Goal: Task Accomplishment & Management: Manage account settings

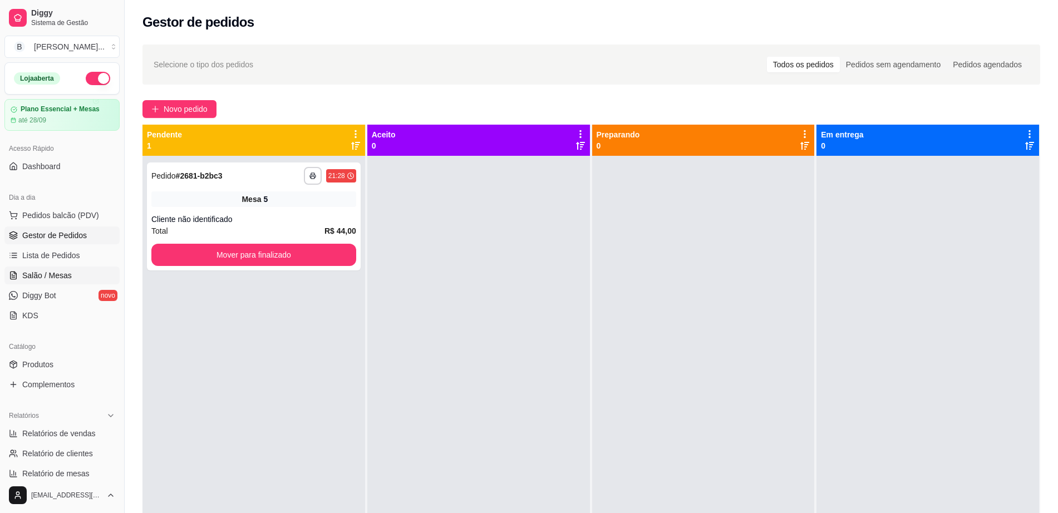
click at [72, 276] on link "Salão / Mesas" at bounding box center [61, 276] width 115 height 18
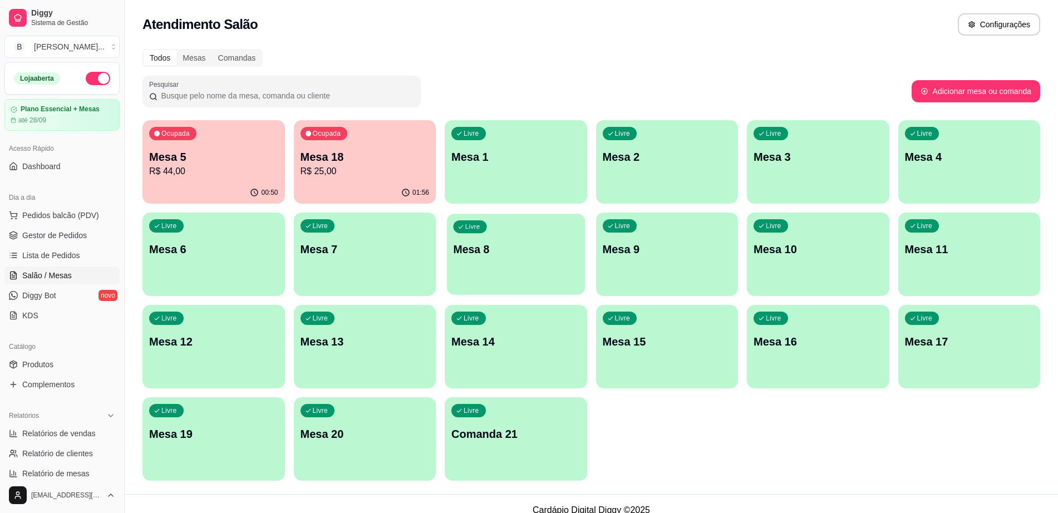
click at [477, 257] on p "Mesa 8" at bounding box center [515, 249] width 125 height 15
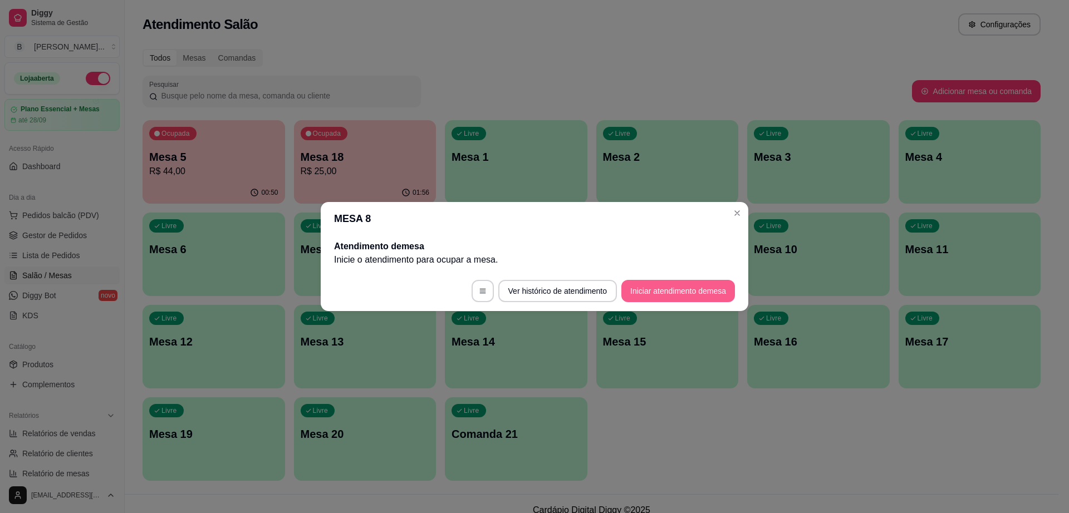
click at [647, 290] on button "Iniciar atendimento de mesa" at bounding box center [678, 291] width 114 height 22
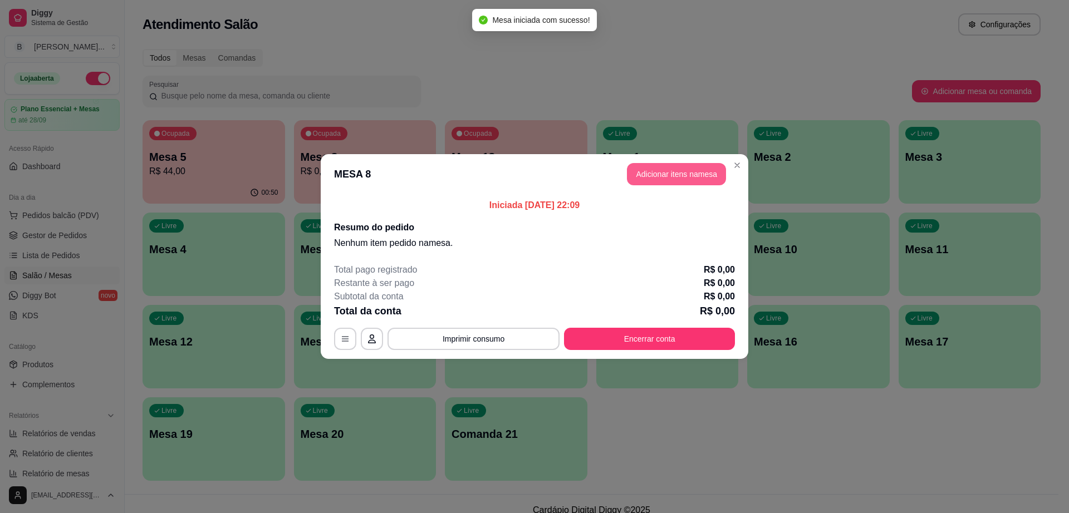
click at [661, 171] on button "Adicionar itens na mesa" at bounding box center [676, 174] width 99 height 22
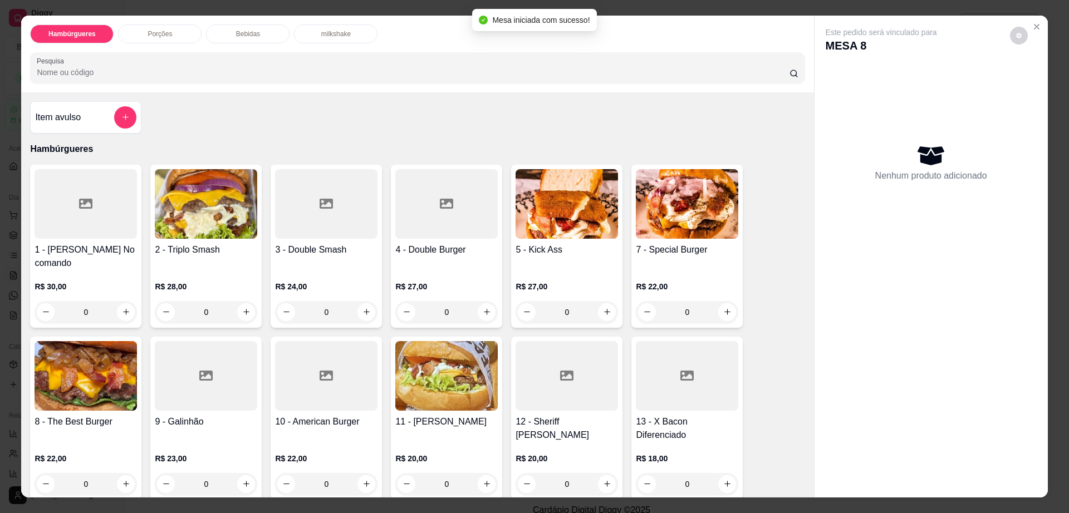
scroll to position [139, 0]
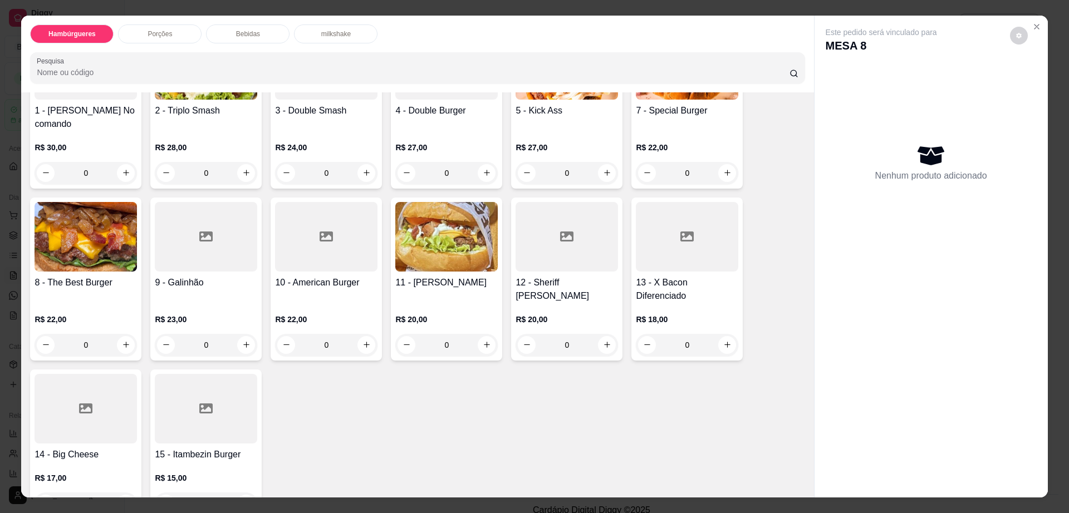
click at [664, 204] on div at bounding box center [687, 237] width 102 height 70
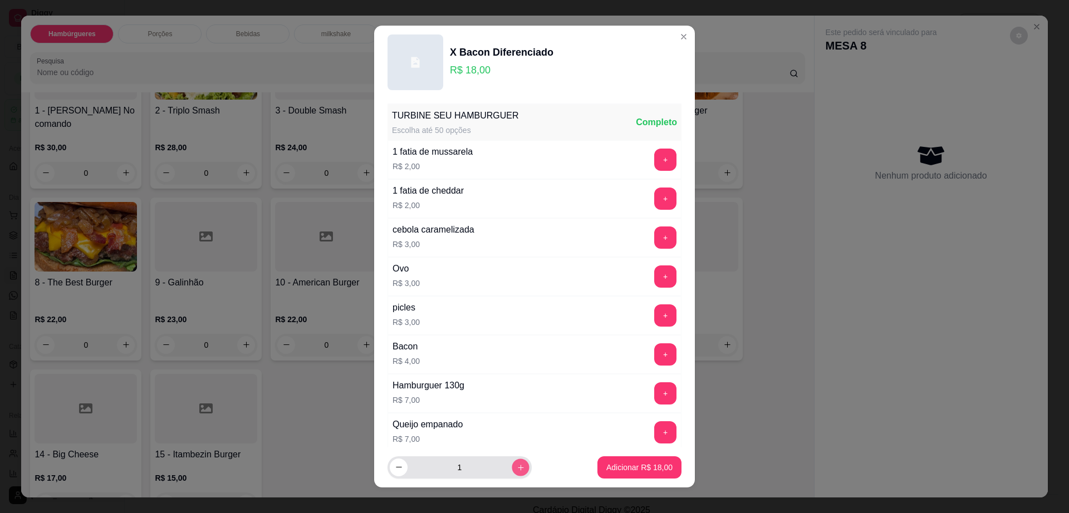
click at [512, 467] on button "increase-product-quantity" at bounding box center [520, 467] width 17 height 17
type input "2"
click at [644, 467] on p "Adicionar R$ 36,00" at bounding box center [639, 467] width 66 height 11
type input "2"
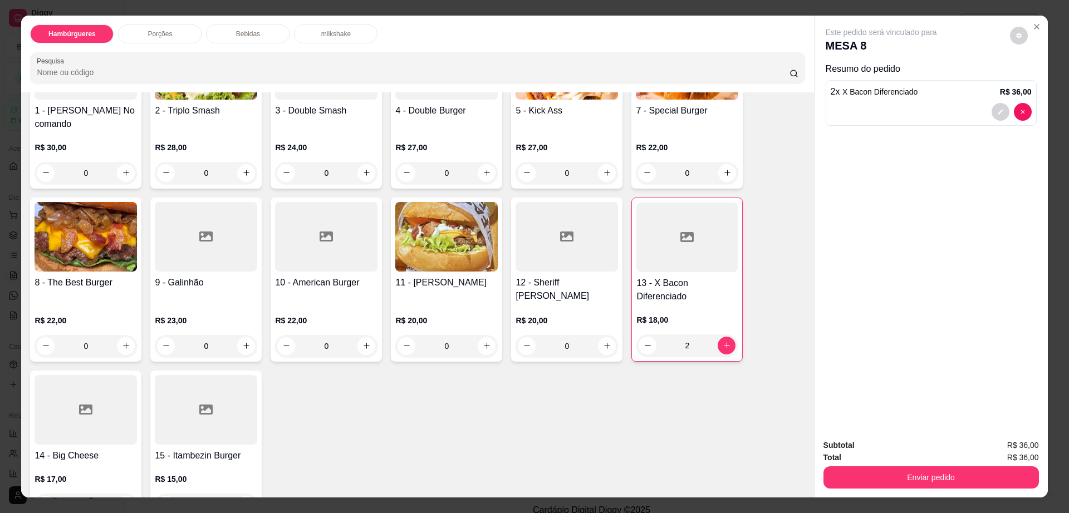
click at [256, 33] on div "Bebidas" at bounding box center [248, 33] width 84 height 19
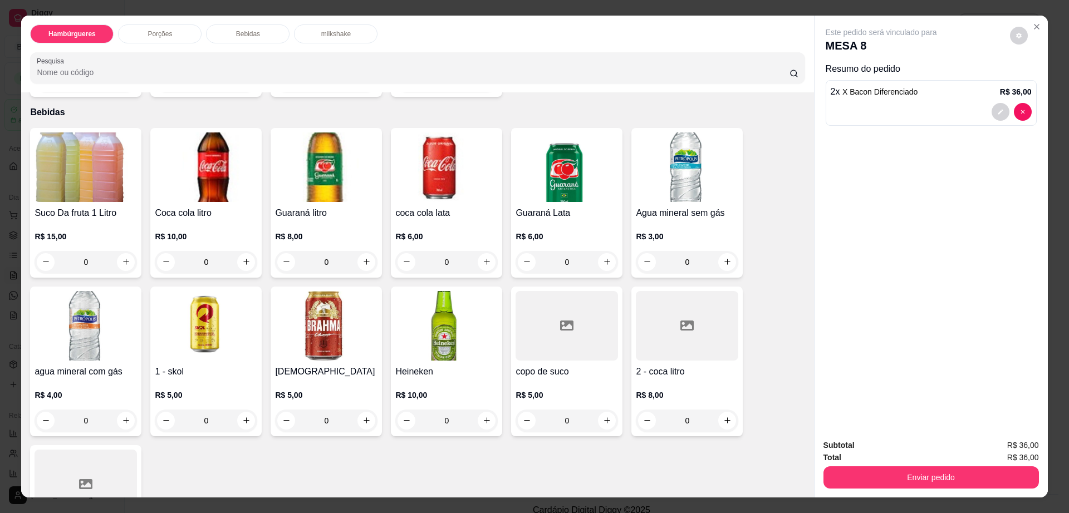
scroll to position [20, 0]
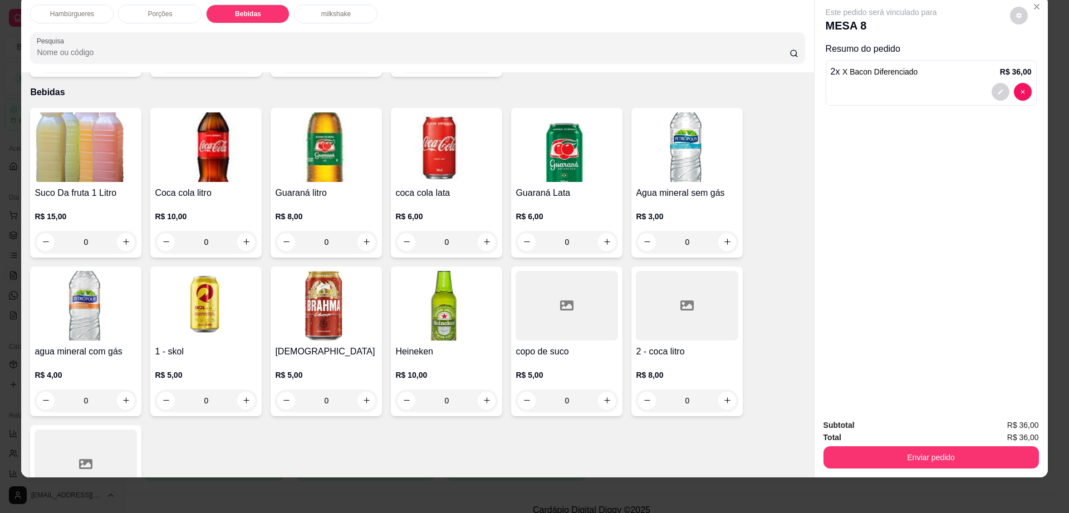
click at [164, 345] on h4 "1 - skol" at bounding box center [206, 351] width 102 height 13
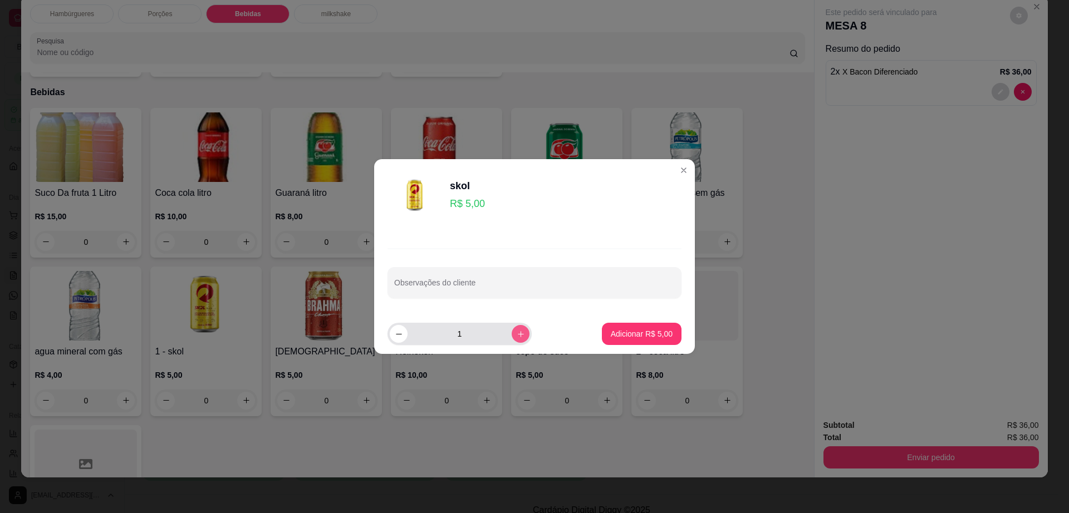
click at [516, 327] on button "increase-product-quantity" at bounding box center [521, 334] width 18 height 18
type input "2"
click at [634, 333] on p "Adicionar R$ 10,00" at bounding box center [639, 333] width 66 height 11
type input "2"
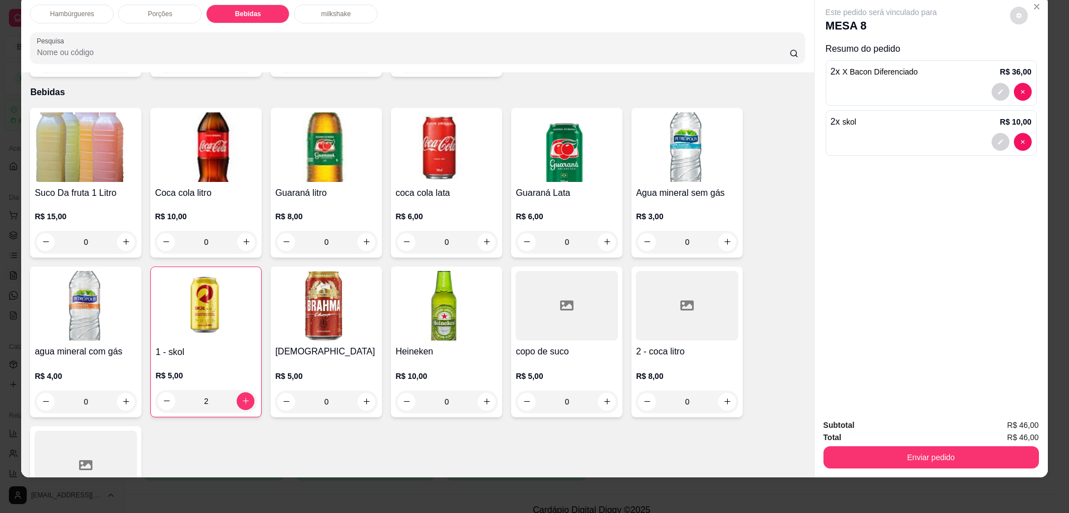
click at [1016, 12] on icon "decrease-product-quantity" at bounding box center [1019, 15] width 7 height 7
click at [910, 447] on button "Enviar pedido" at bounding box center [930, 458] width 215 height 22
click at [909, 447] on button "Enviar pedido" at bounding box center [930, 458] width 209 height 22
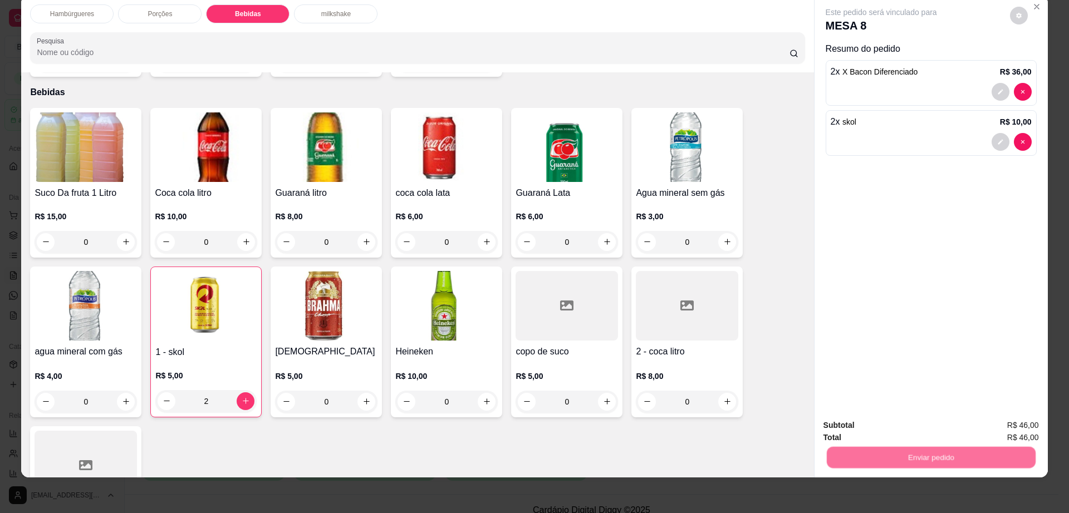
click at [884, 428] on button "Não registrar e enviar pedido" at bounding box center [893, 430] width 116 height 21
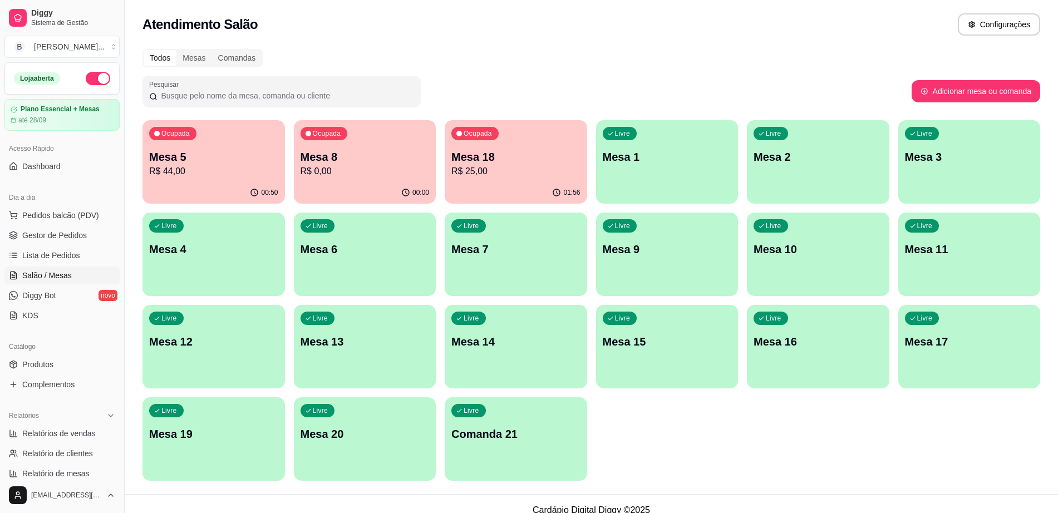
click at [495, 180] on div "Ocupada Mesa 18 R$ 25,00" at bounding box center [516, 151] width 143 height 62
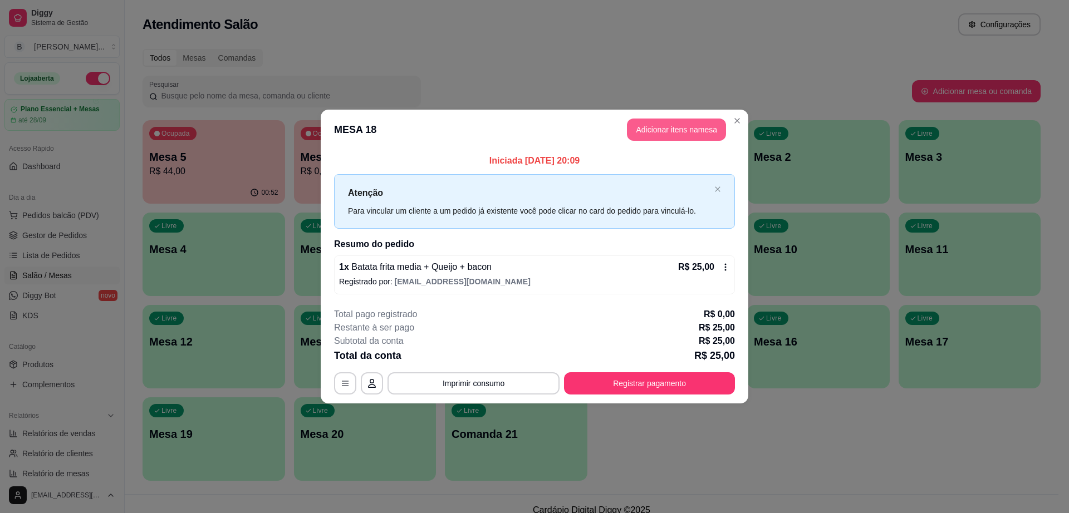
click at [666, 129] on button "Adicionar itens na mesa" at bounding box center [676, 130] width 99 height 22
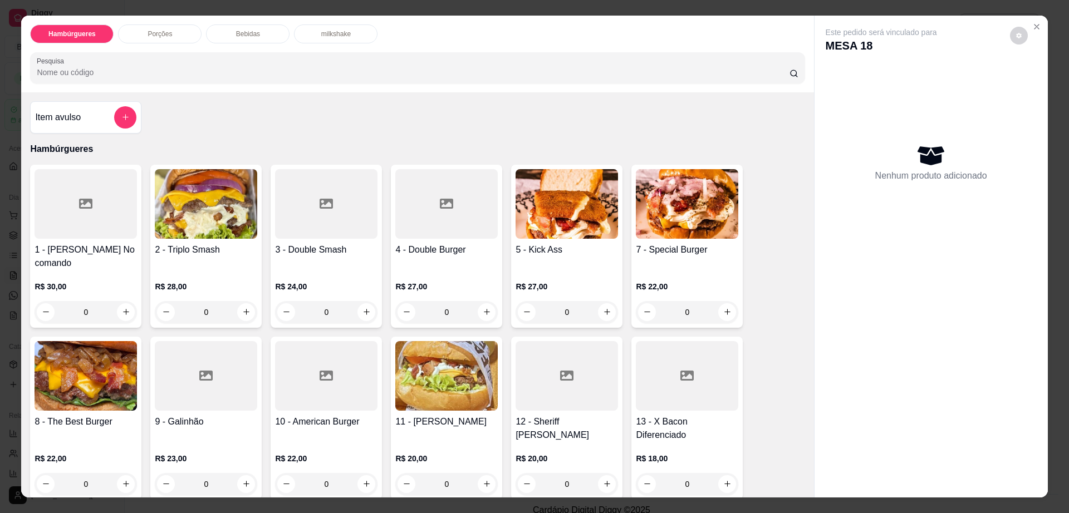
click at [263, 38] on div "Bebidas" at bounding box center [248, 33] width 84 height 19
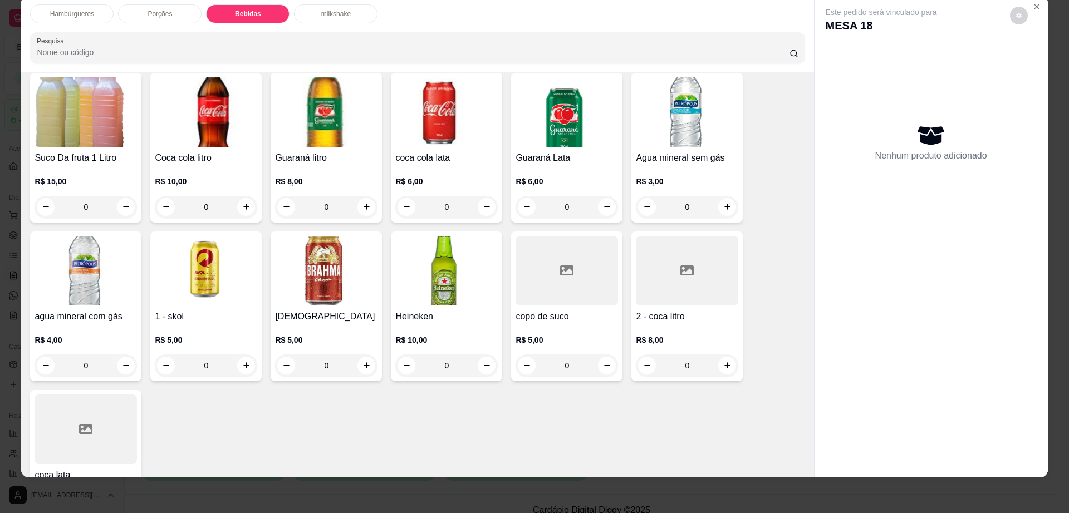
scroll to position [951, 0]
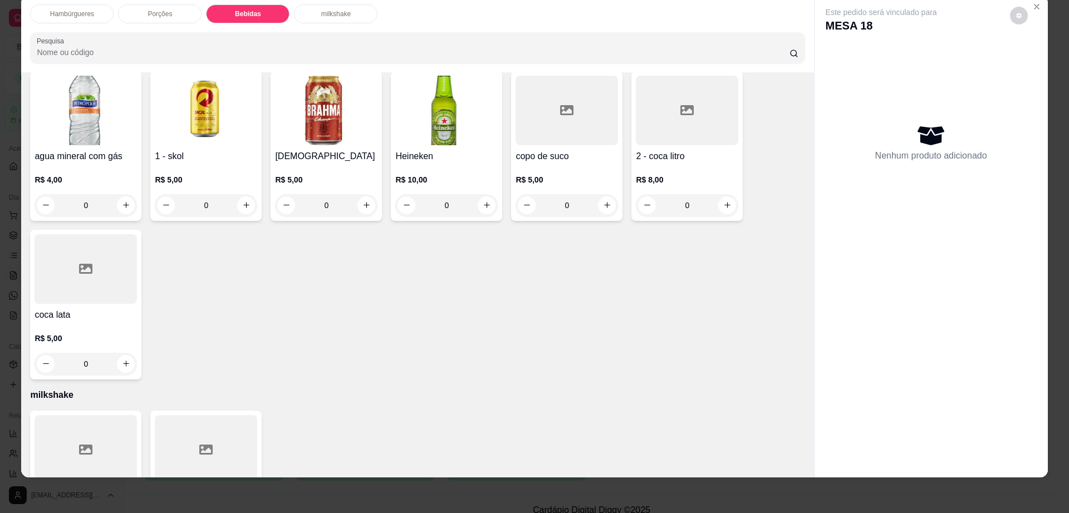
click at [117, 353] on div "0" at bounding box center [86, 364] width 102 height 22
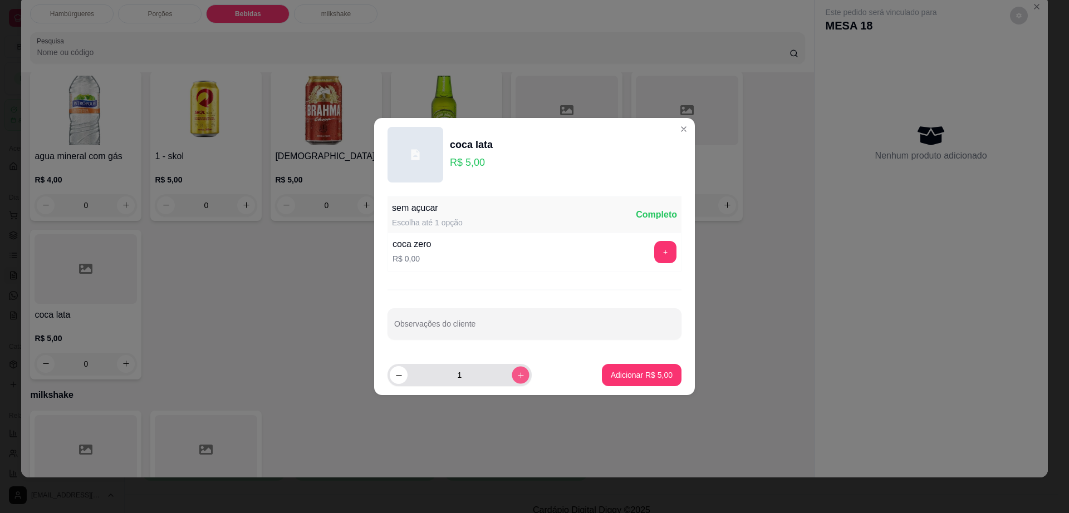
click at [517, 374] on icon "increase-product-quantity" at bounding box center [521, 375] width 8 height 8
type input "3"
click at [647, 374] on p "Adicionar R$ 15,00" at bounding box center [639, 375] width 66 height 11
type input "3"
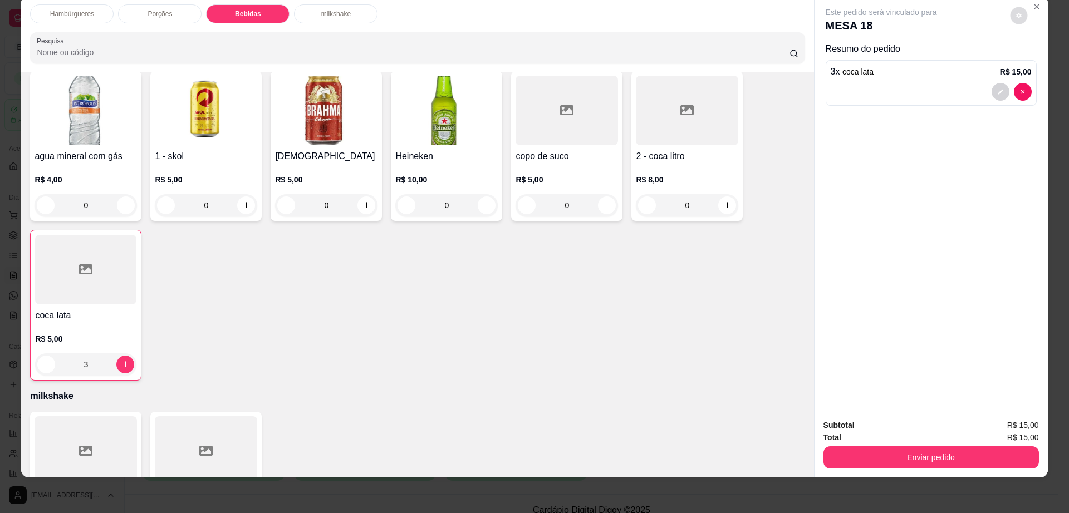
click at [1016, 18] on icon "decrease-product-quantity" at bounding box center [1019, 15] width 7 height 7
click at [1039, 67] on div "Impressão automática habilitada" at bounding box center [995, 60] width 118 height 20
click at [1037, 52] on div "Impressão automática habilitada" at bounding box center [995, 60] width 118 height 20
click at [1038, 61] on span "Automatic updates" at bounding box center [1039, 59] width 22 height 13
click at [1034, 61] on input "Automatic updates" at bounding box center [1030, 63] width 7 height 7
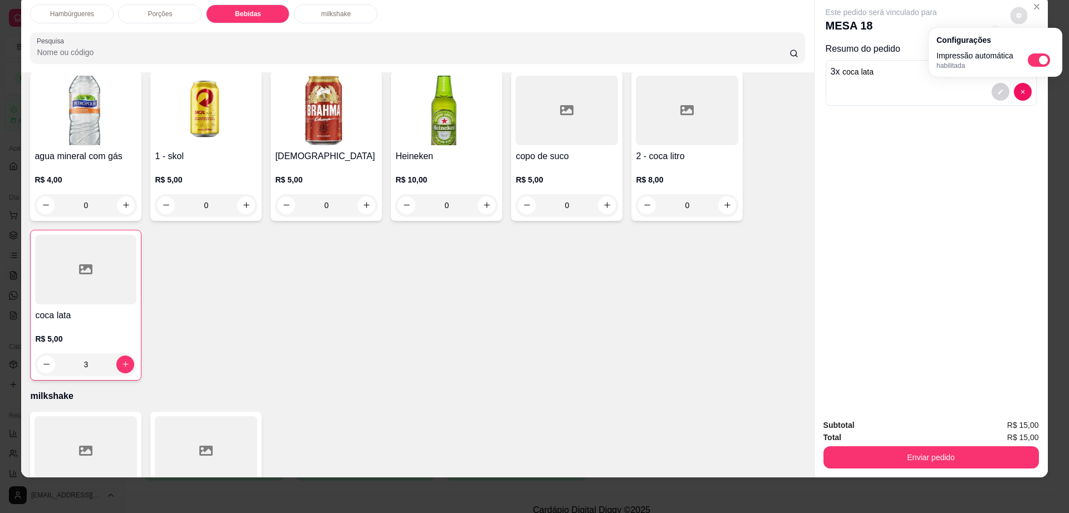
checkbox input "false"
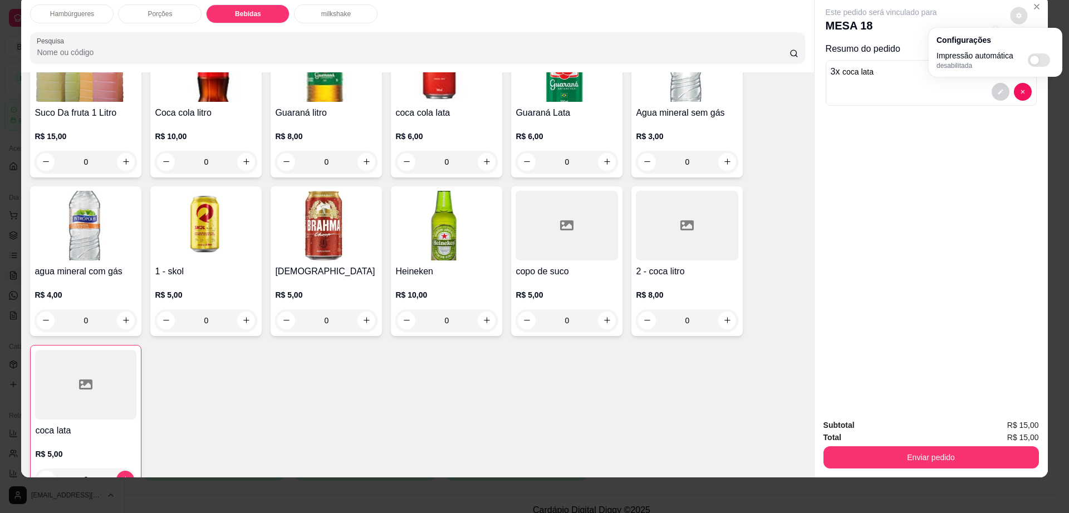
scroll to position [812, 0]
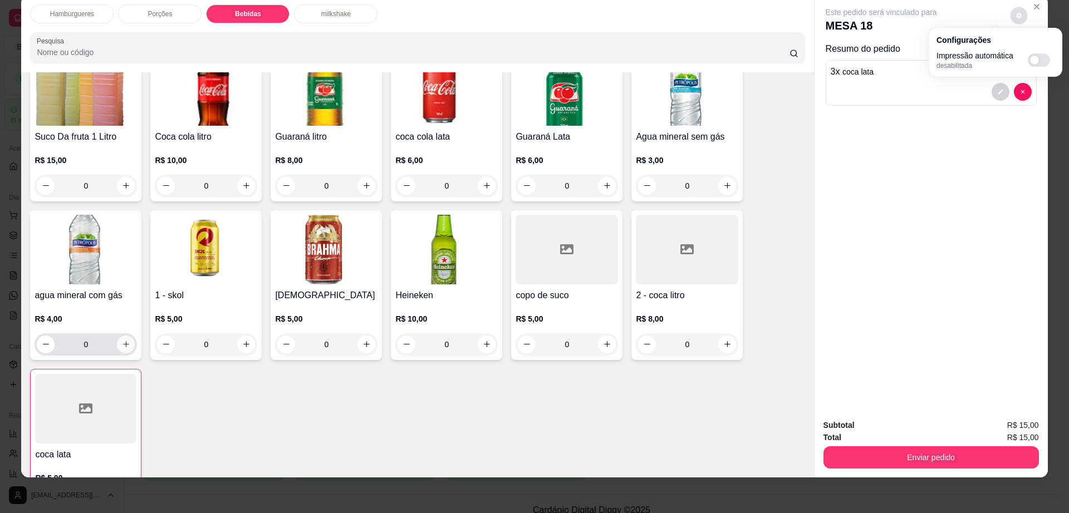
click at [126, 336] on button "increase-product-quantity" at bounding box center [126, 345] width 18 height 18
click at [122, 340] on icon "increase-product-quantity" at bounding box center [126, 344] width 8 height 8
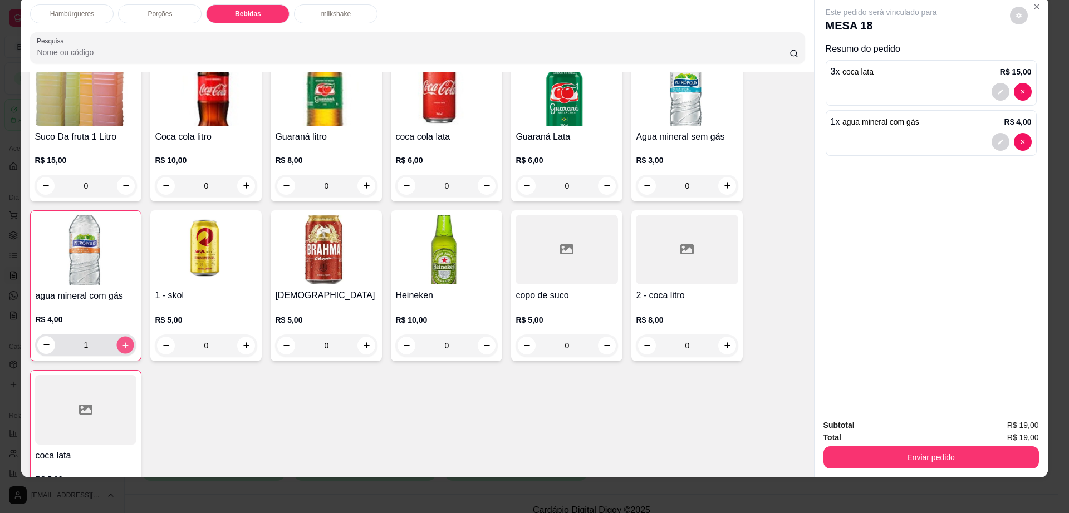
click at [122, 341] on icon "increase-product-quantity" at bounding box center [125, 345] width 8 height 8
type input "2"
click at [915, 457] on button "Enviar pedido" at bounding box center [930, 458] width 209 height 22
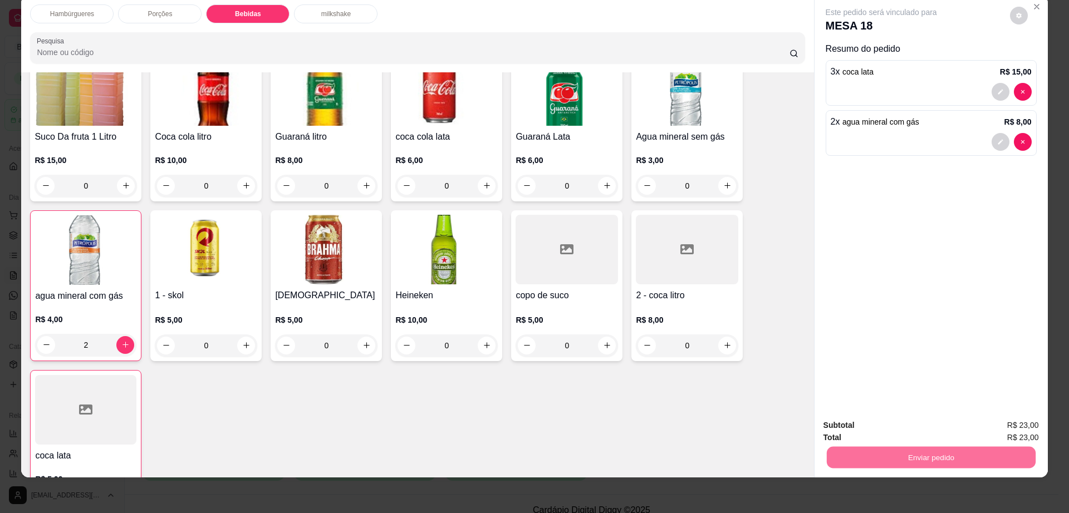
click at [908, 430] on button "Não registrar e enviar pedido" at bounding box center [893, 430] width 112 height 21
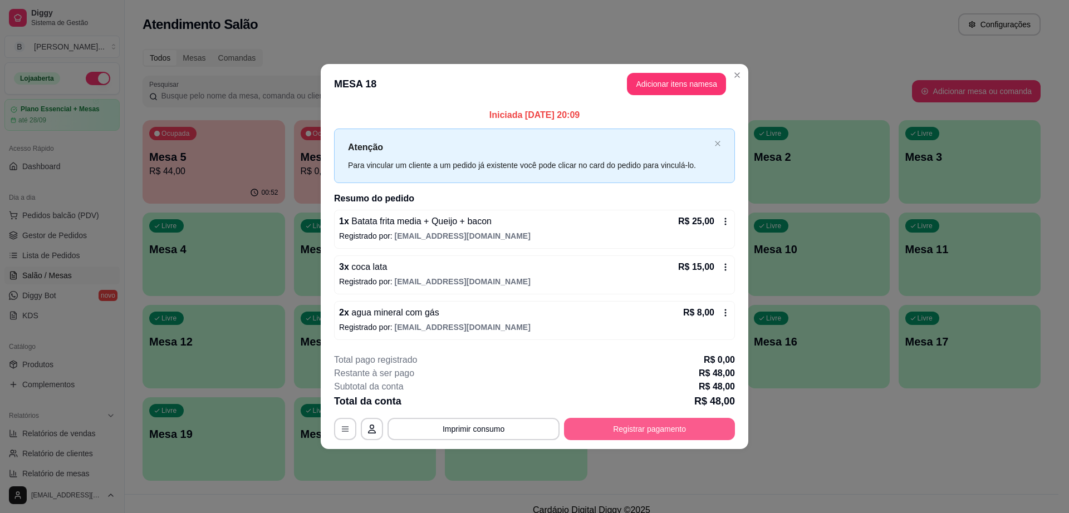
click at [626, 431] on button "Registrar pagamento" at bounding box center [649, 429] width 171 height 22
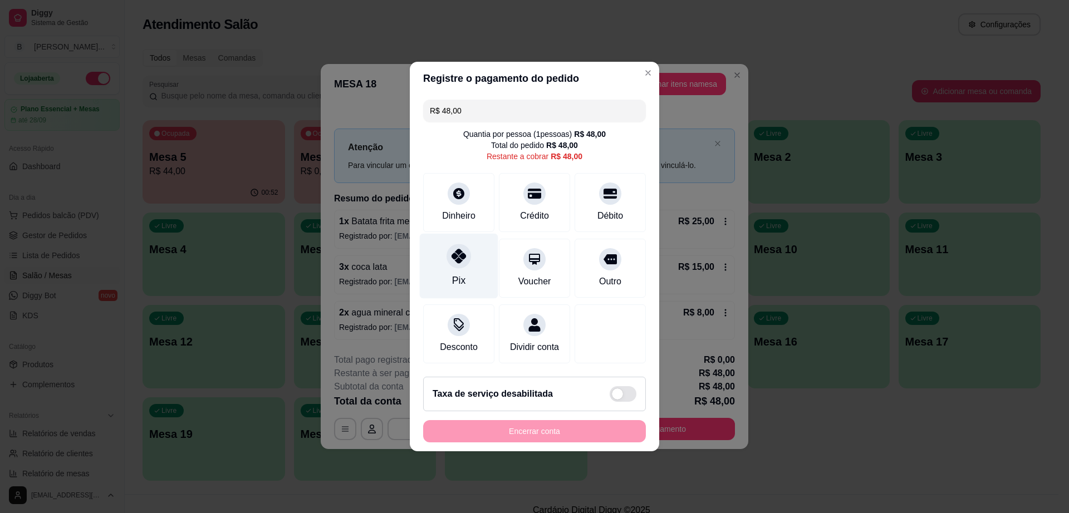
click at [456, 251] on icon at bounding box center [459, 256] width 14 height 14
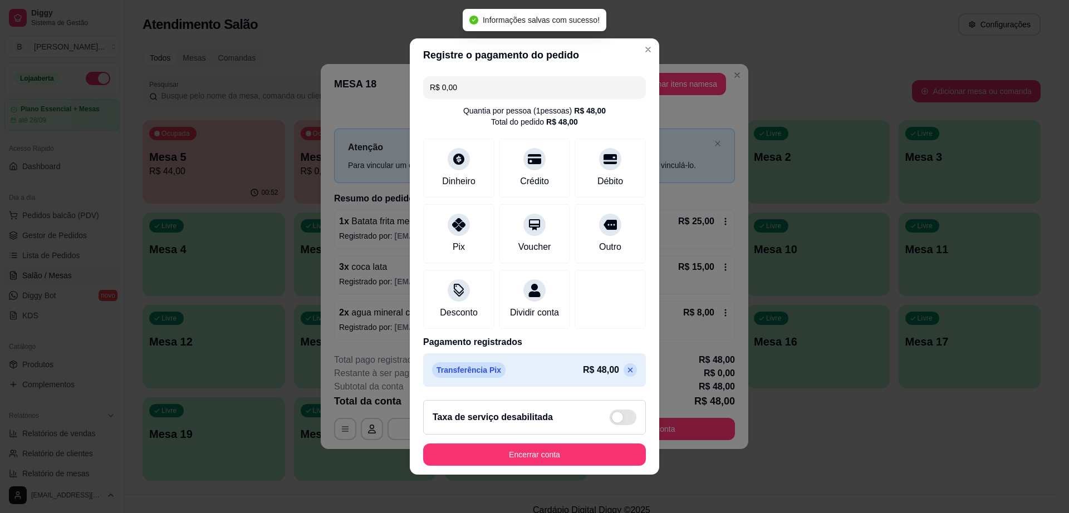
type input "R$ 0,00"
click at [538, 460] on button "Encerrar conta" at bounding box center [534, 455] width 216 height 22
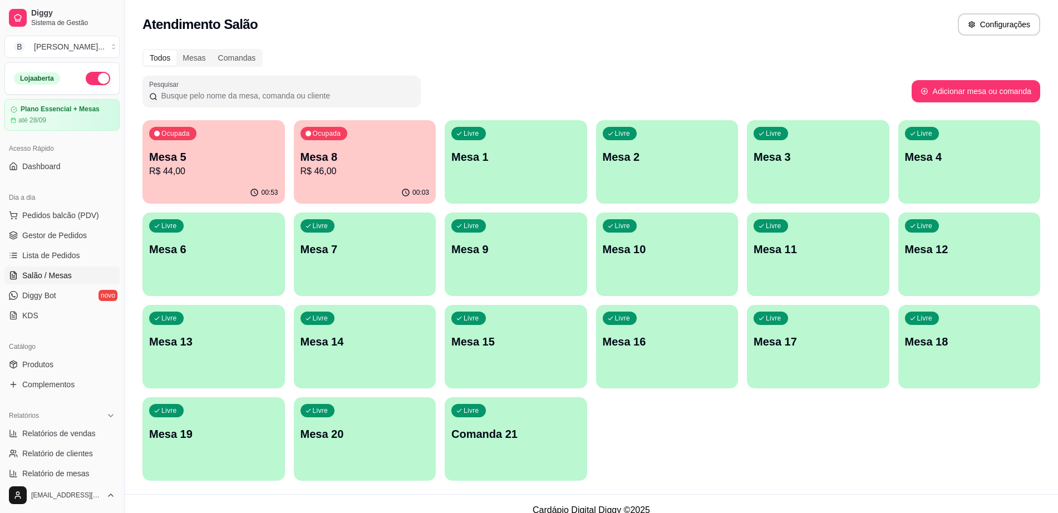
click at [386, 161] on p "Mesa 8" at bounding box center [365, 157] width 129 height 16
click at [209, 190] on div "00:54" at bounding box center [214, 192] width 138 height 21
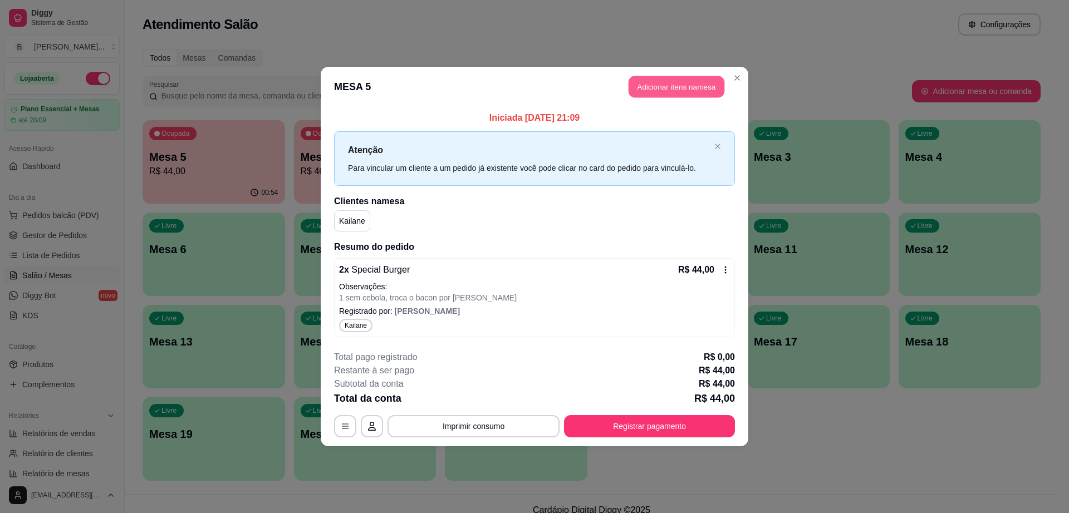
click at [635, 81] on button "Adicionar itens na mesa" at bounding box center [677, 87] width 96 height 22
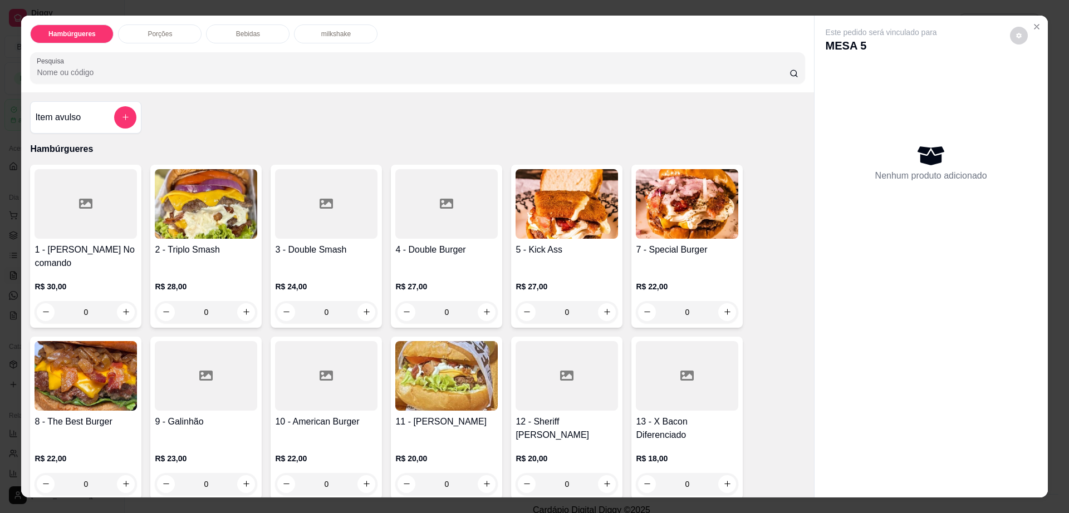
click at [258, 36] on div "Bebidas" at bounding box center [248, 33] width 84 height 19
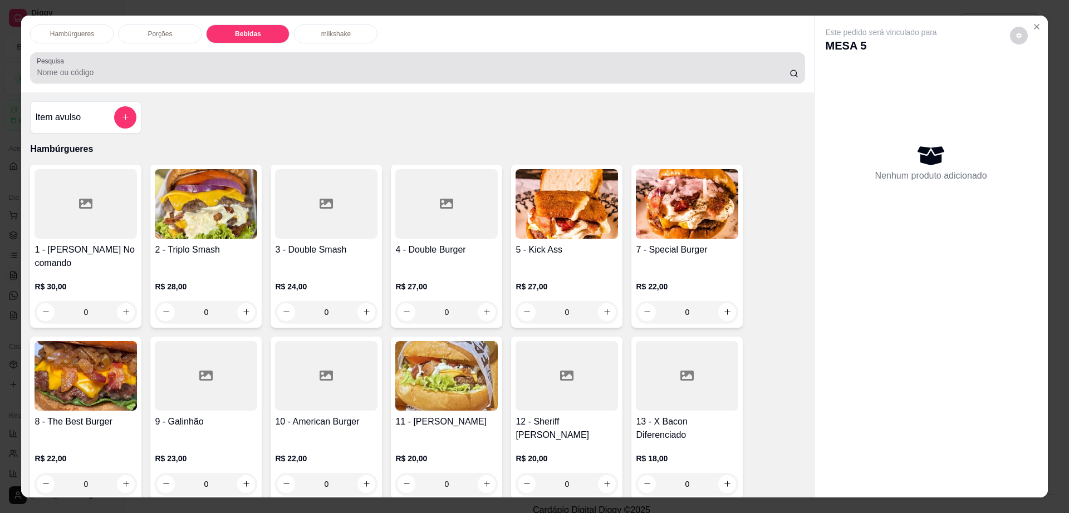
scroll to position [20, 0]
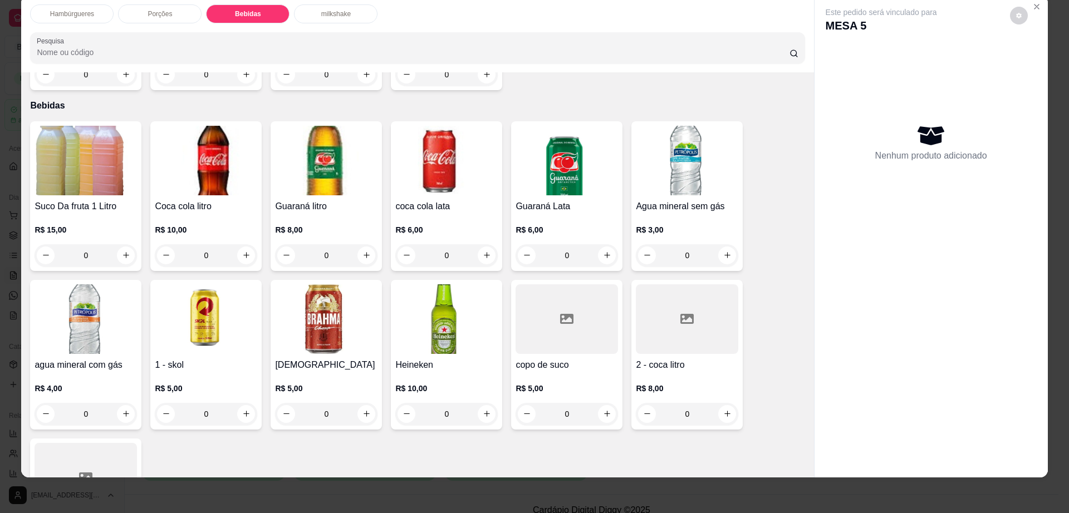
click at [671, 309] on div at bounding box center [687, 319] width 102 height 70
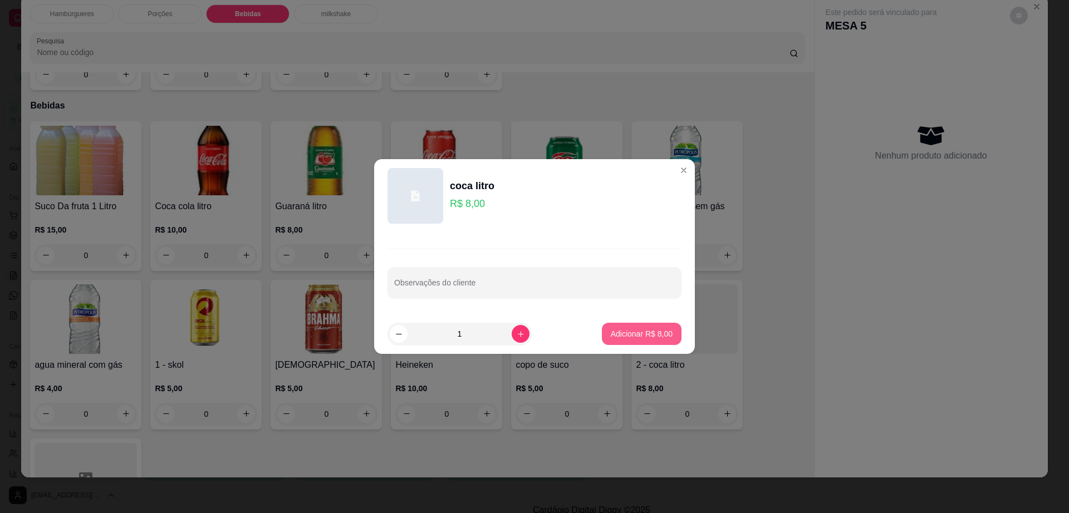
click at [651, 336] on p "Adicionar R$ 8,00" at bounding box center [642, 333] width 62 height 11
type input "1"
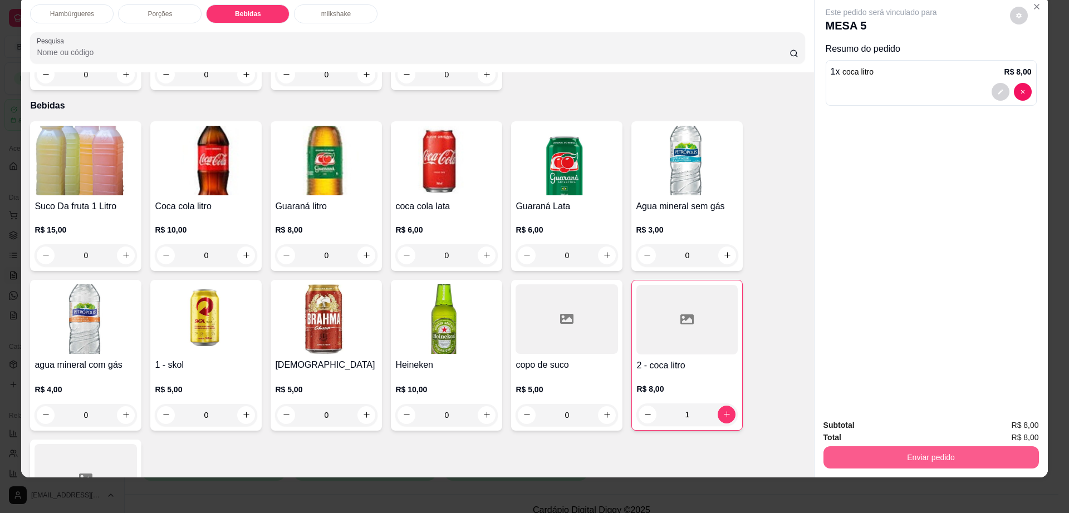
click at [858, 461] on button "Enviar pedido" at bounding box center [930, 458] width 215 height 22
click at [858, 461] on button "Enviar pedido" at bounding box center [930, 458] width 209 height 22
click at [862, 452] on button "Enviar pedido" at bounding box center [930, 458] width 215 height 22
click at [883, 431] on button "Não registrar e enviar pedido" at bounding box center [893, 430] width 112 height 21
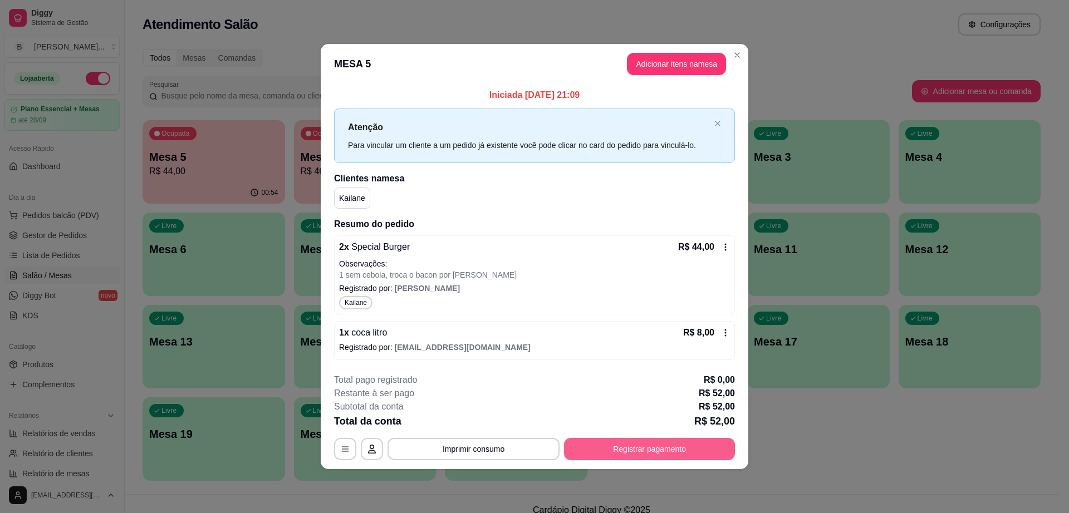
click at [680, 447] on button "Registrar pagamento" at bounding box center [649, 449] width 171 height 22
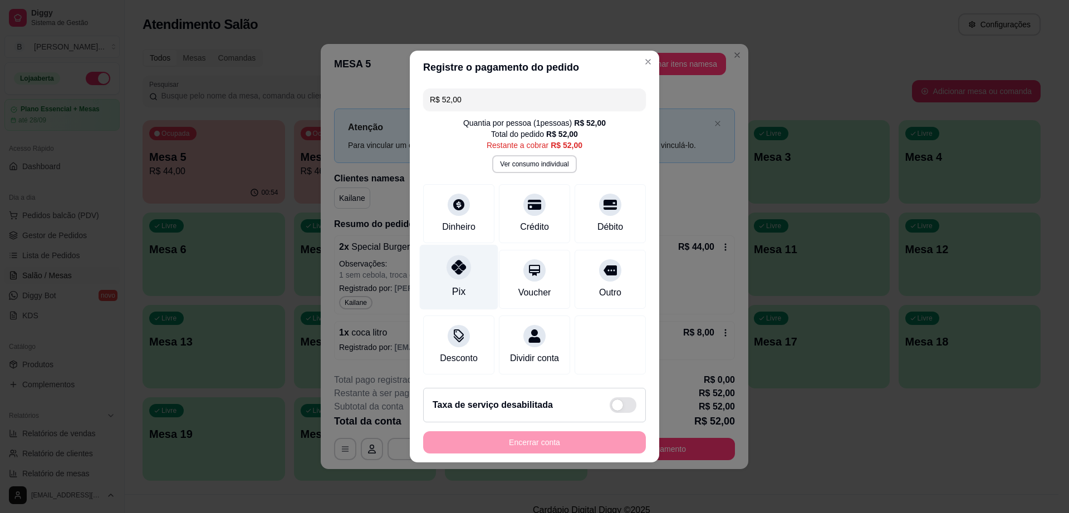
click at [448, 259] on div at bounding box center [459, 267] width 24 height 24
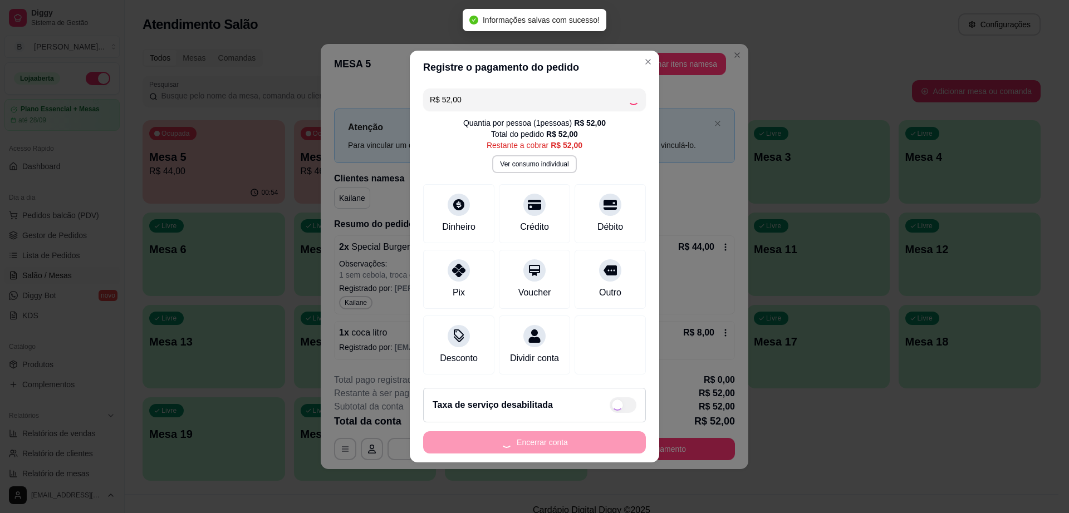
type input "R$ 0,00"
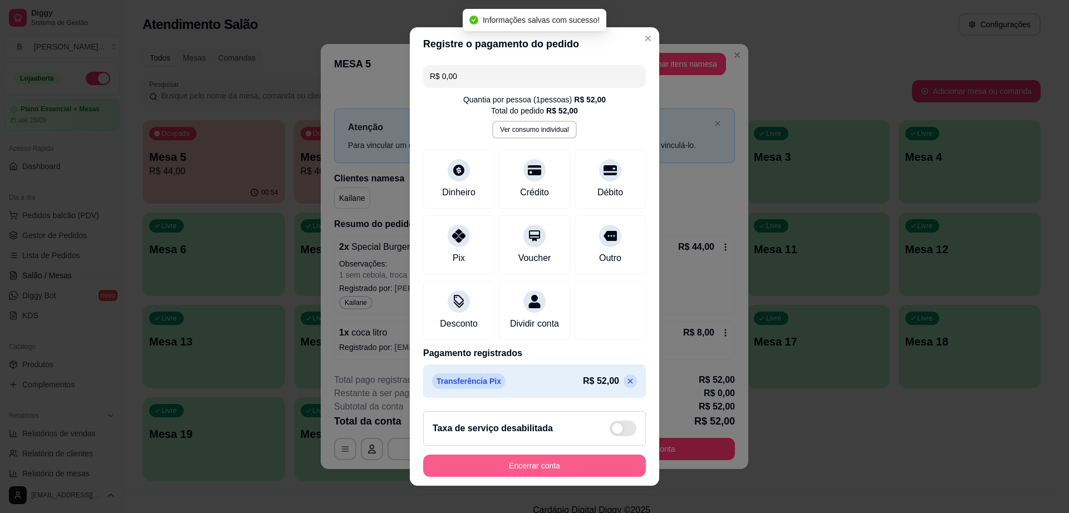
click at [599, 467] on button "Encerrar conta" at bounding box center [534, 466] width 223 height 22
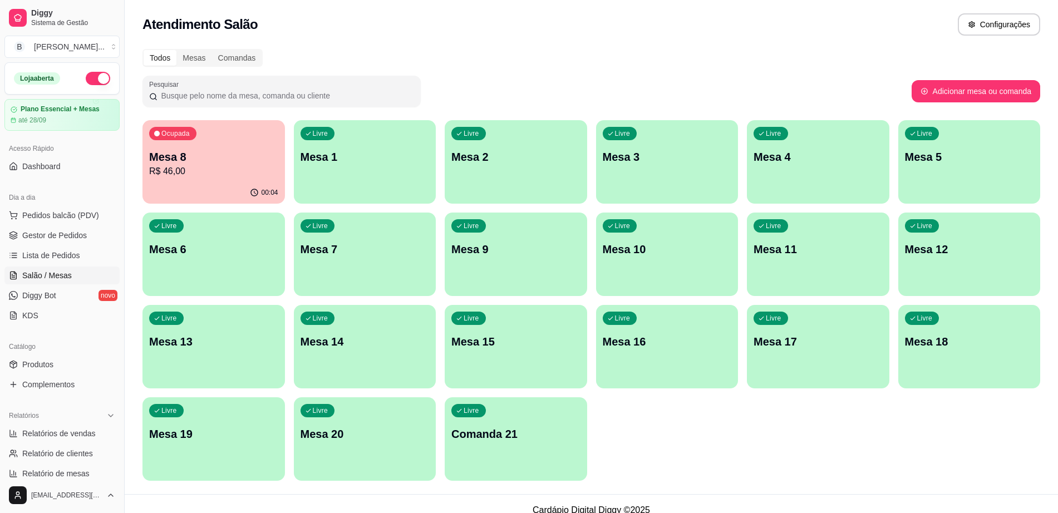
click at [377, 271] on div "Livre Mesa 7" at bounding box center [365, 248] width 143 height 70
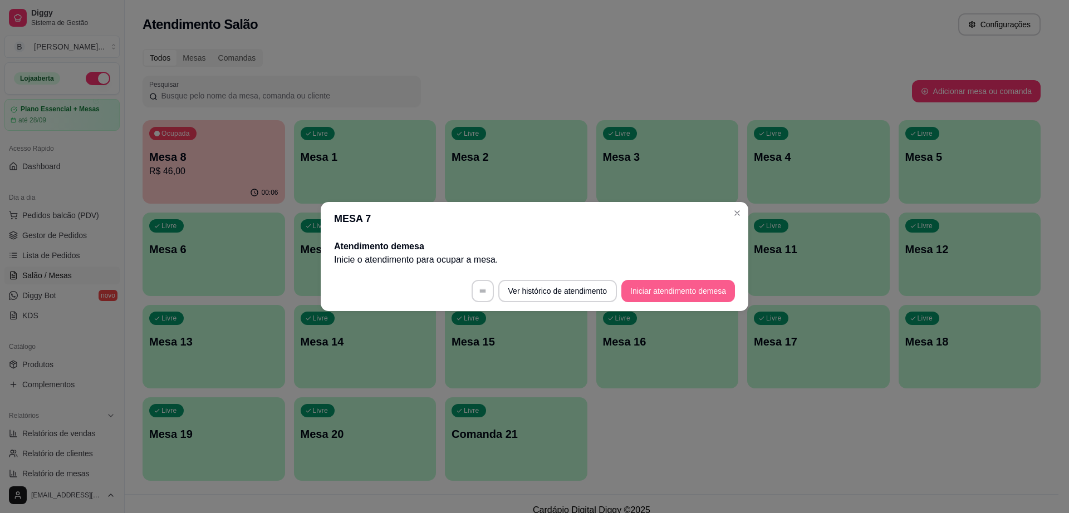
click at [664, 291] on button "Iniciar atendimento de mesa" at bounding box center [678, 291] width 114 height 22
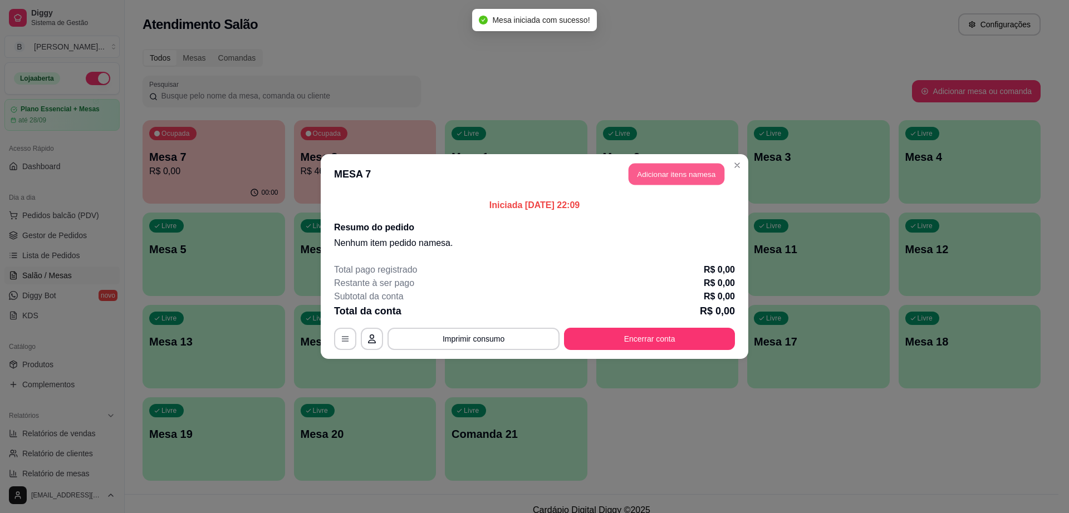
click at [674, 180] on button "Adicionar itens na mesa" at bounding box center [677, 175] width 96 height 22
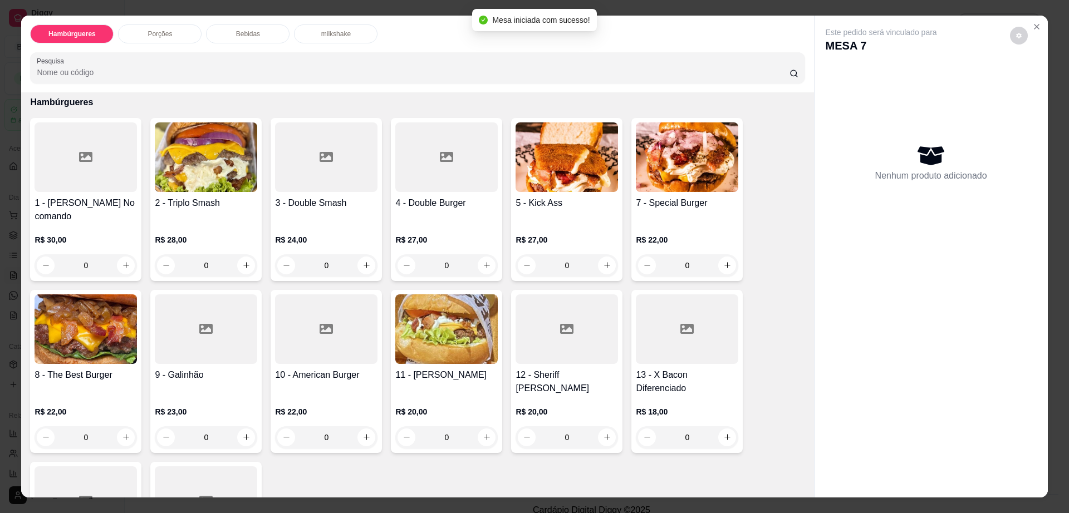
scroll to position [70, 0]
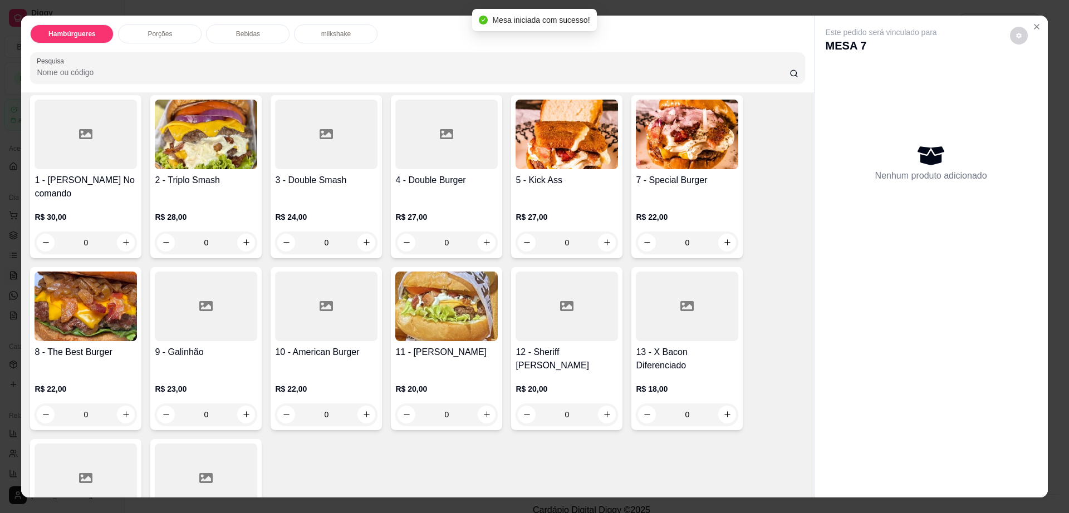
click at [99, 183] on h4 "1 - [PERSON_NAME] No comando" at bounding box center [86, 187] width 102 height 27
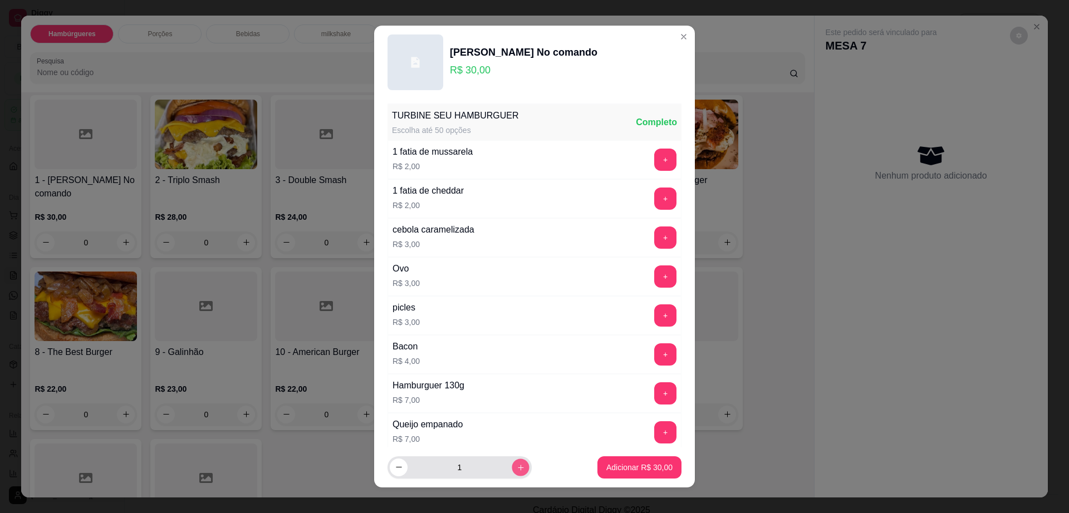
click at [512, 463] on button "increase-product-quantity" at bounding box center [520, 467] width 17 height 17
type input "2"
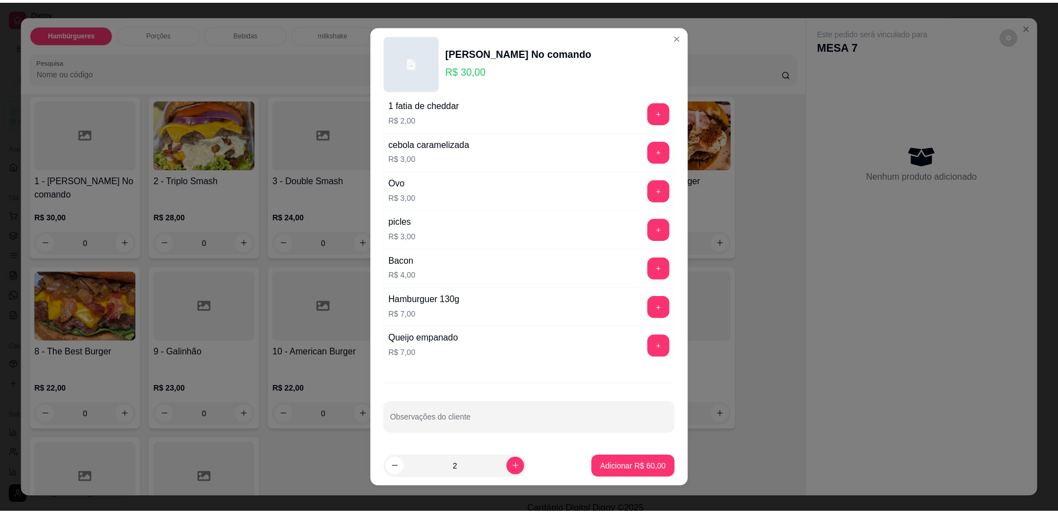
scroll to position [88, 0]
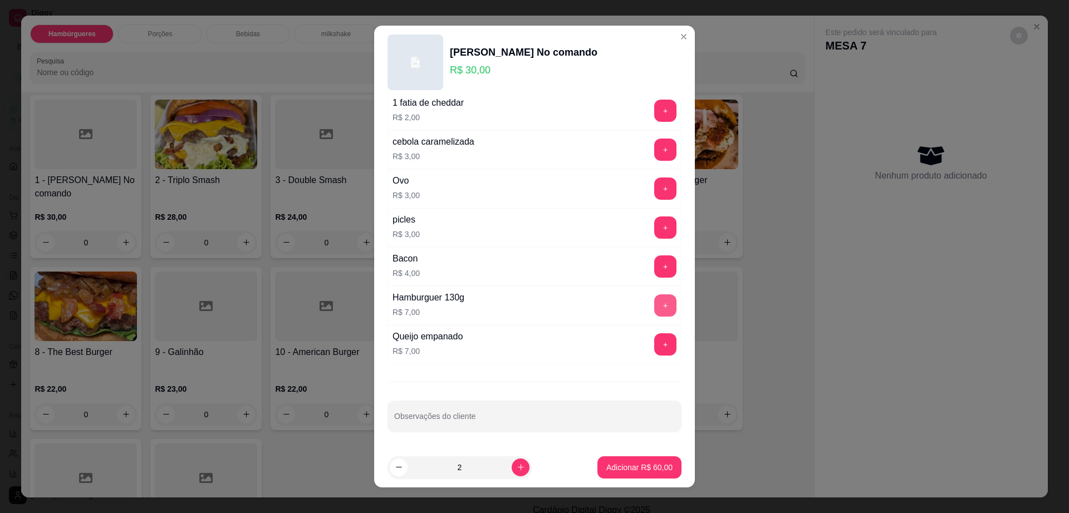
click at [654, 296] on button "+" at bounding box center [665, 306] width 22 height 22
click at [627, 470] on p "Adicionar R$ 74,00" at bounding box center [639, 467] width 66 height 11
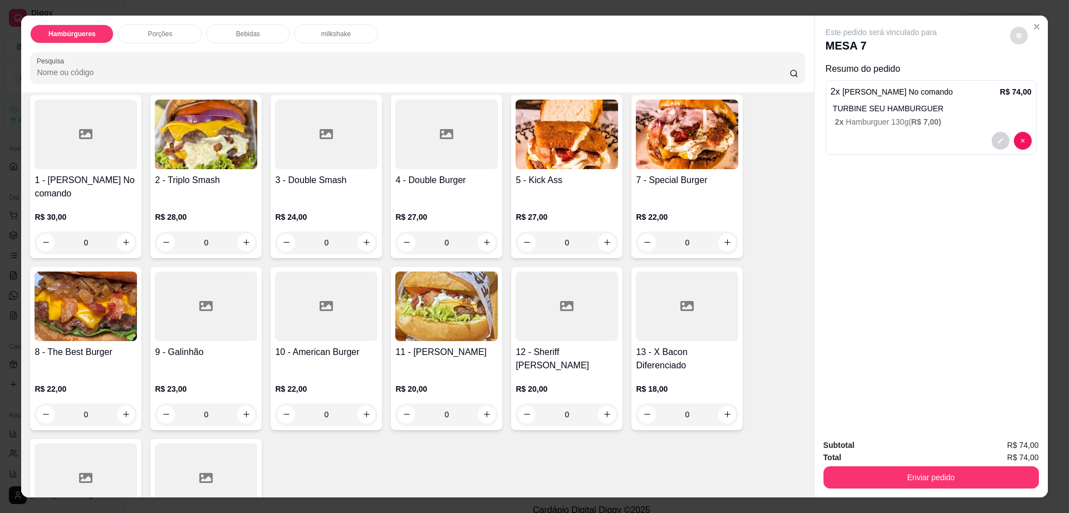
click at [1017, 36] on button "decrease-product-quantity" at bounding box center [1019, 36] width 18 height 18
click at [1048, 81] on span "Automatic updates" at bounding box center [1039, 79] width 22 height 13
click at [1034, 81] on input "Automatic updates" at bounding box center [1030, 83] width 7 height 7
checkbox input "true"
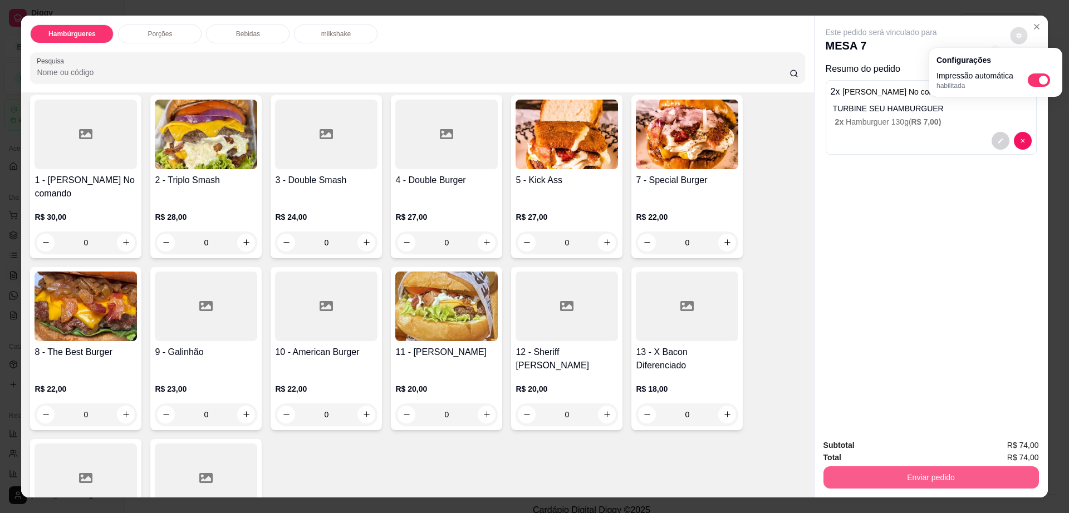
click at [921, 477] on button "Enviar pedido" at bounding box center [930, 478] width 215 height 22
click at [920, 476] on button "Enviar pedido" at bounding box center [930, 478] width 215 height 22
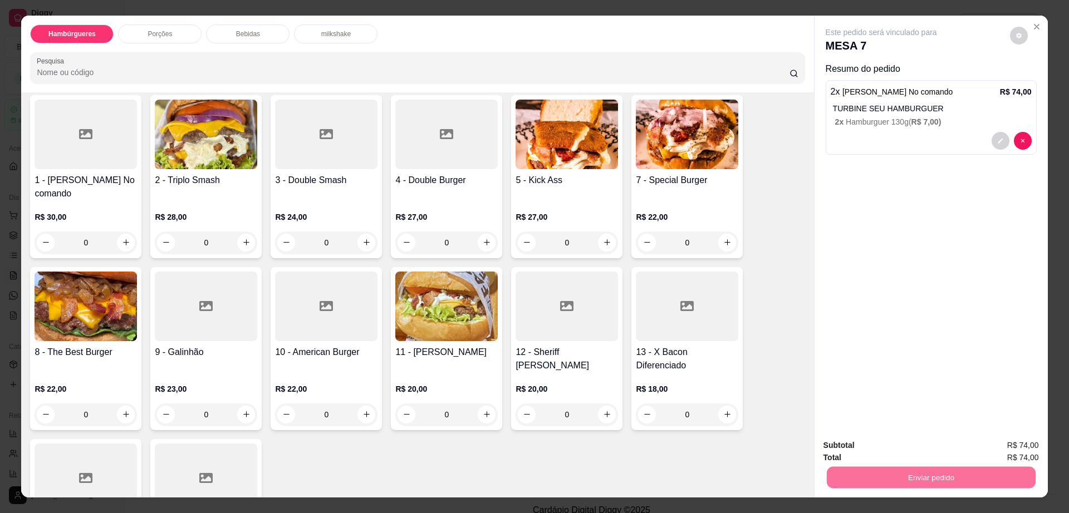
click at [879, 457] on button "Não registrar e enviar pedido" at bounding box center [893, 450] width 116 height 21
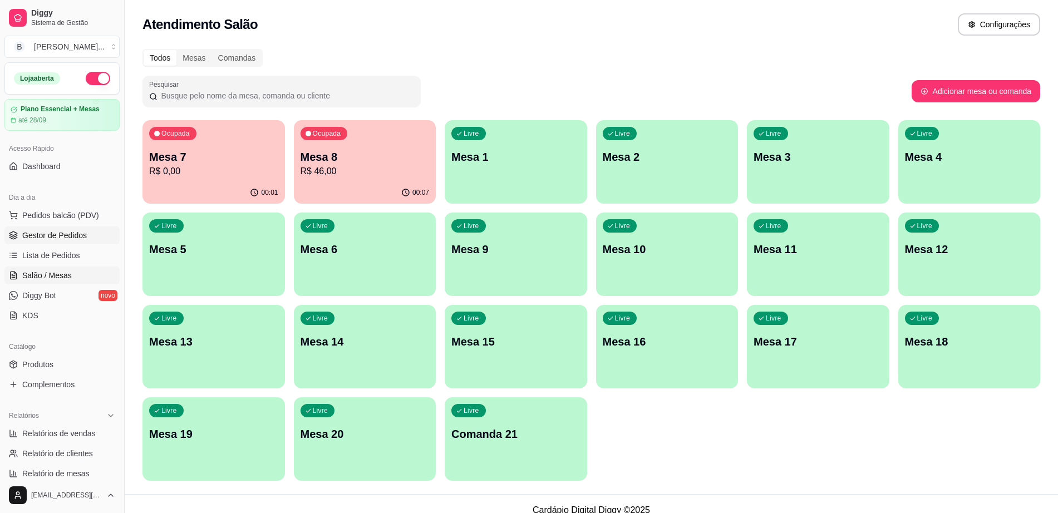
click at [63, 236] on span "Gestor de Pedidos" at bounding box center [54, 235] width 65 height 11
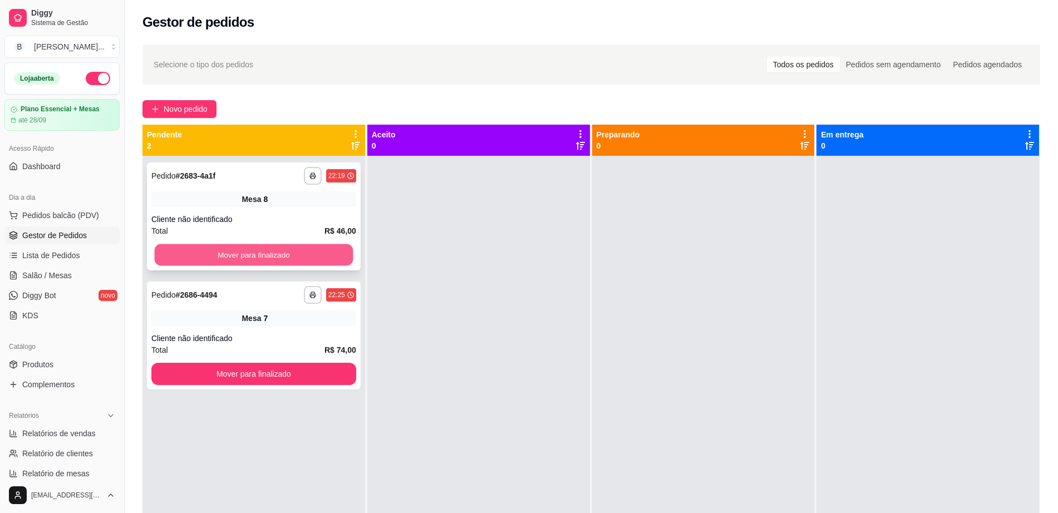
click at [220, 254] on button "Mover para finalizado" at bounding box center [254, 255] width 199 height 22
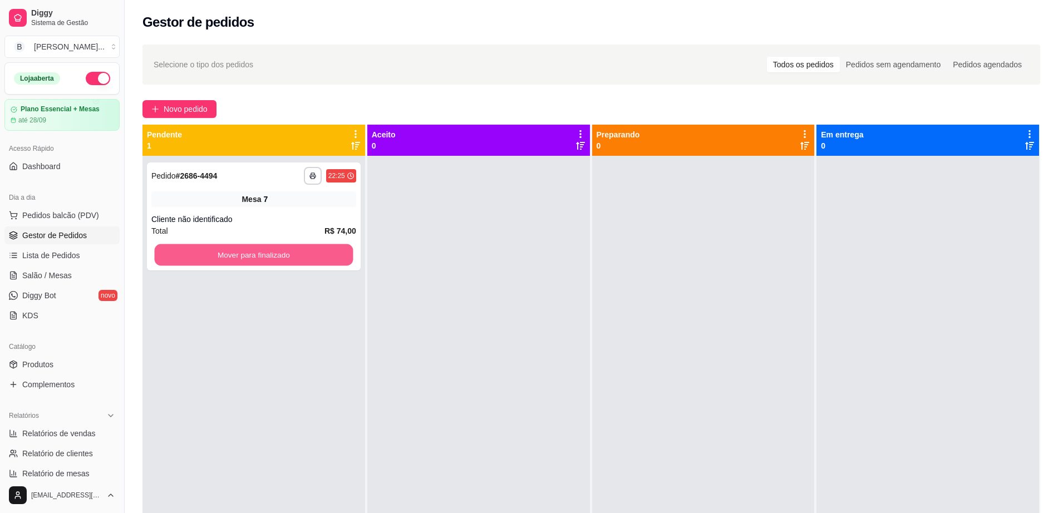
click at [220, 254] on button "Mover para finalizado" at bounding box center [254, 255] width 199 height 22
